Goal: Information Seeking & Learning: Check status

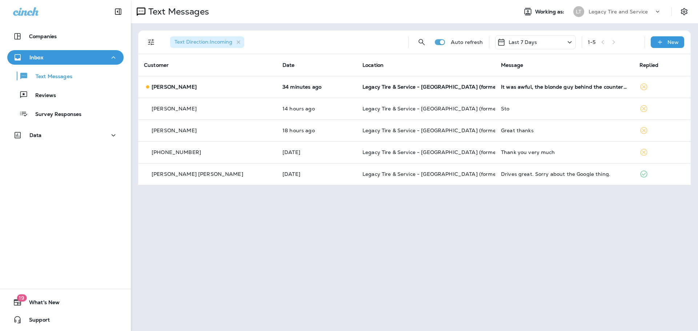
click at [279, 83] on td "34 minutes ago" at bounding box center [317, 87] width 80 height 22
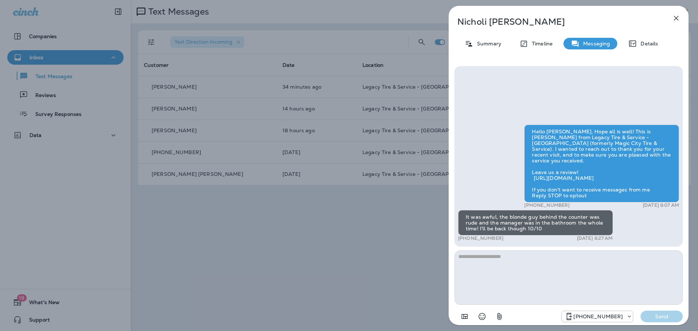
click at [677, 17] on icon "button" at bounding box center [676, 18] width 9 height 9
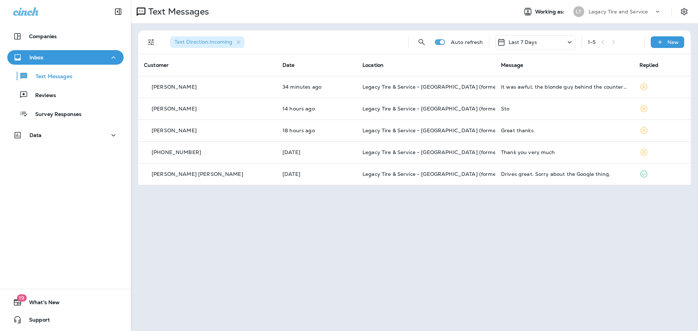
click at [417, 135] on td "Legacy Tire & Service - [GEOGRAPHIC_DATA] (formerly Magic City Tire & Service)" at bounding box center [426, 131] width 138 height 22
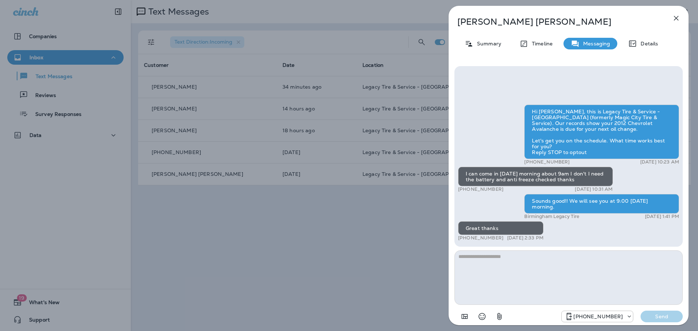
click at [676, 21] on icon "button" at bounding box center [676, 18] width 9 height 9
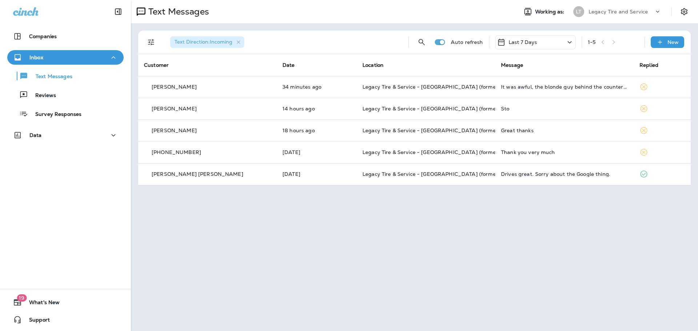
click at [49, 77] on p "Text Messages" at bounding box center [50, 76] width 44 height 7
click at [50, 98] on p "Reviews" at bounding box center [42, 95] width 28 height 7
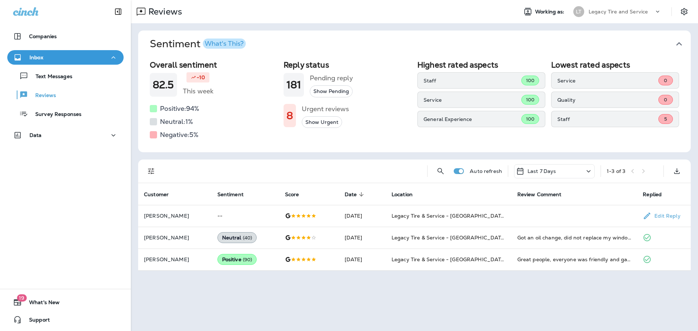
click at [325, 216] on div at bounding box center [309, 216] width 48 height 6
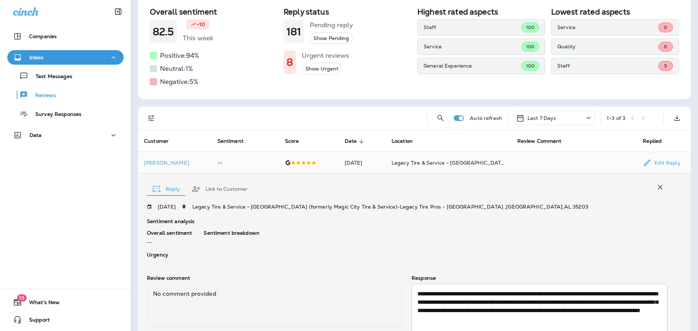
scroll to position [35, 0]
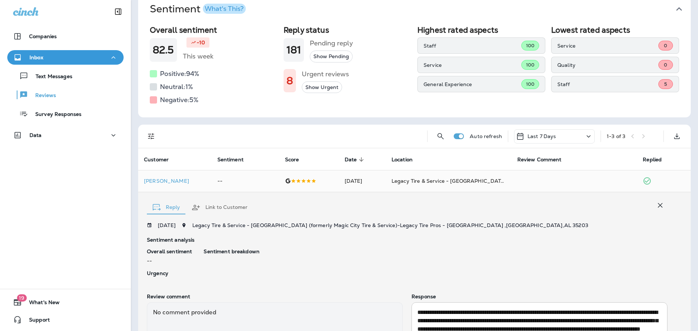
click at [55, 94] on p "Reviews" at bounding box center [42, 95] width 28 height 7
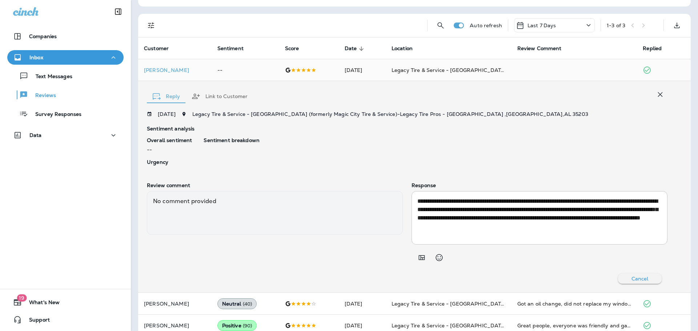
scroll to position [73, 0]
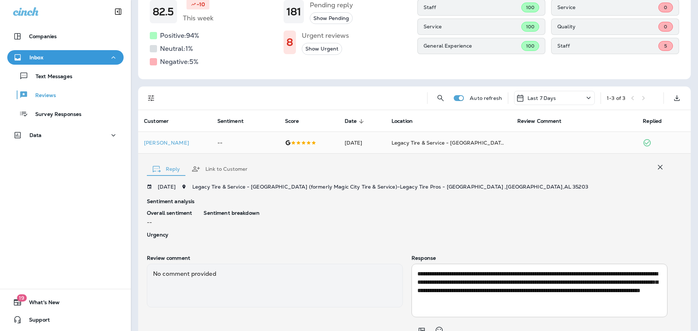
click at [656, 165] on icon "button" at bounding box center [660, 167] width 9 height 9
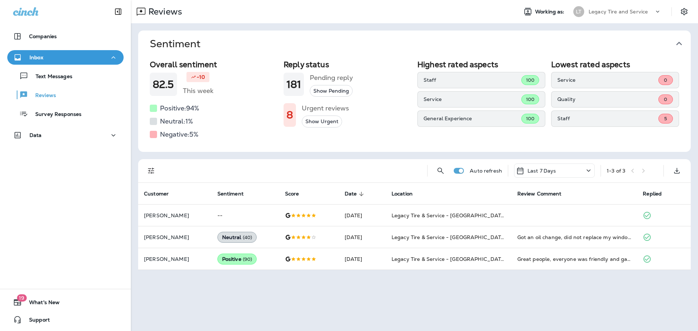
scroll to position [0, 0]
click at [52, 81] on div "Text Messages" at bounding box center [41, 76] width 62 height 11
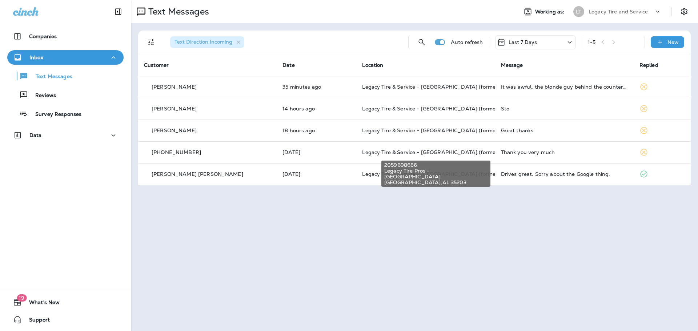
click at [376, 150] on span "Legacy Tire & Service - [GEOGRAPHIC_DATA] (formerly Magic City Tire & Service)" at bounding box center [464, 152] width 205 height 7
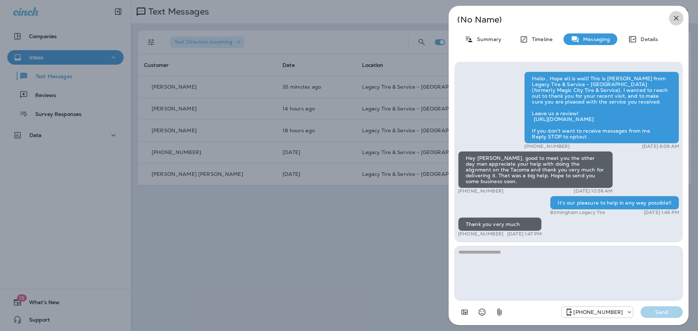
click at [678, 18] on icon "button" at bounding box center [676, 18] width 9 height 9
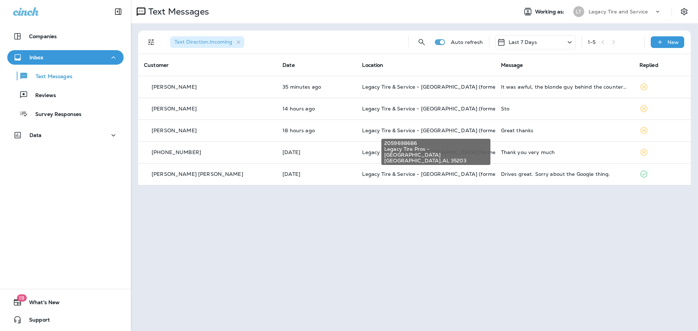
click at [402, 129] on span "Legacy Tire & Service - [GEOGRAPHIC_DATA] (formerly Magic City Tire & Service)" at bounding box center [464, 130] width 205 height 7
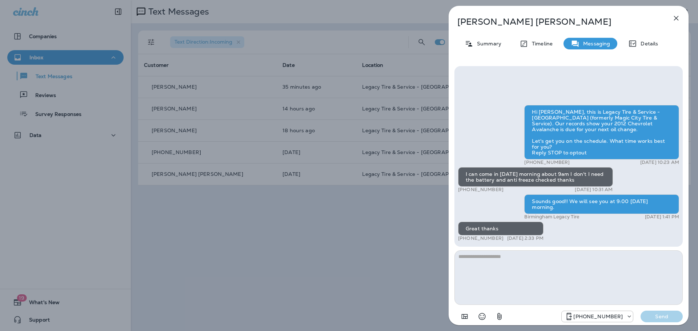
click at [675, 16] on icon "button" at bounding box center [676, 18] width 9 height 9
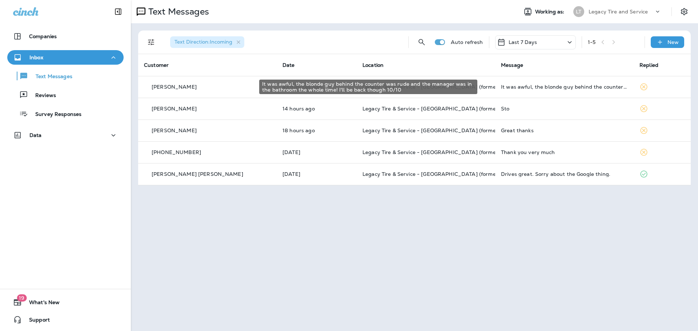
click at [505, 87] on div "It was awful, the blonde guy behind the counter was rude and the manager was in…" at bounding box center [564, 87] width 127 height 6
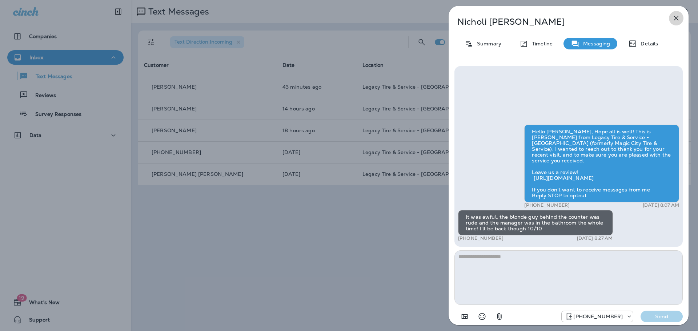
click at [675, 18] on icon "button" at bounding box center [676, 18] width 9 height 9
